Goal: Check status: Check status

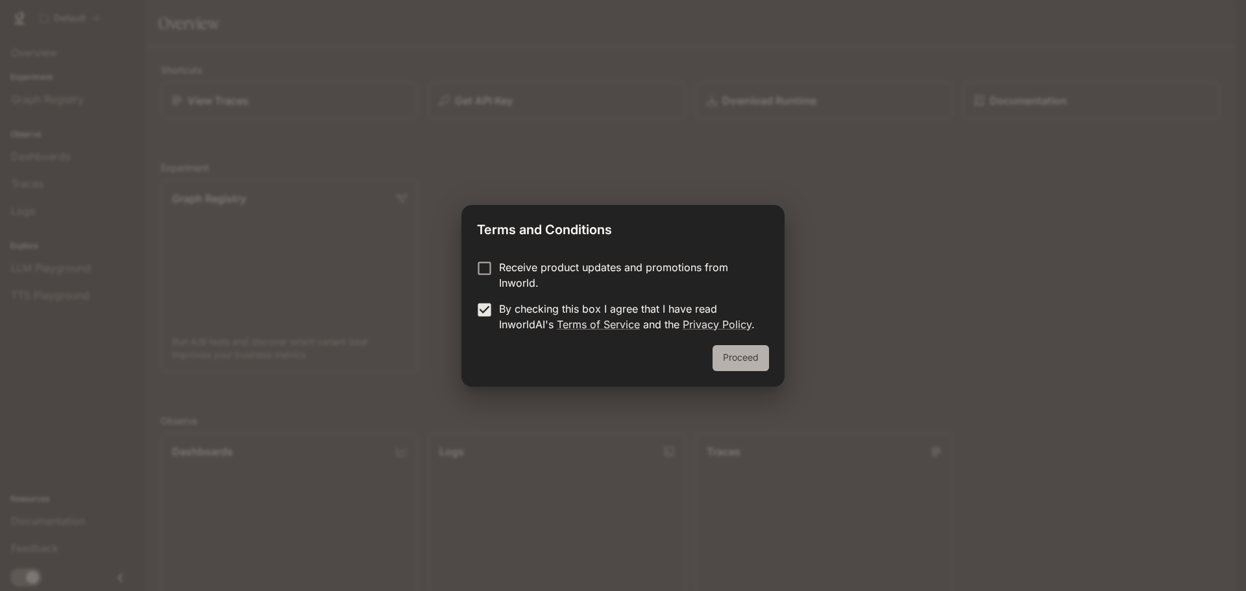
click at [738, 358] on button "Proceed" at bounding box center [741, 358] width 56 height 26
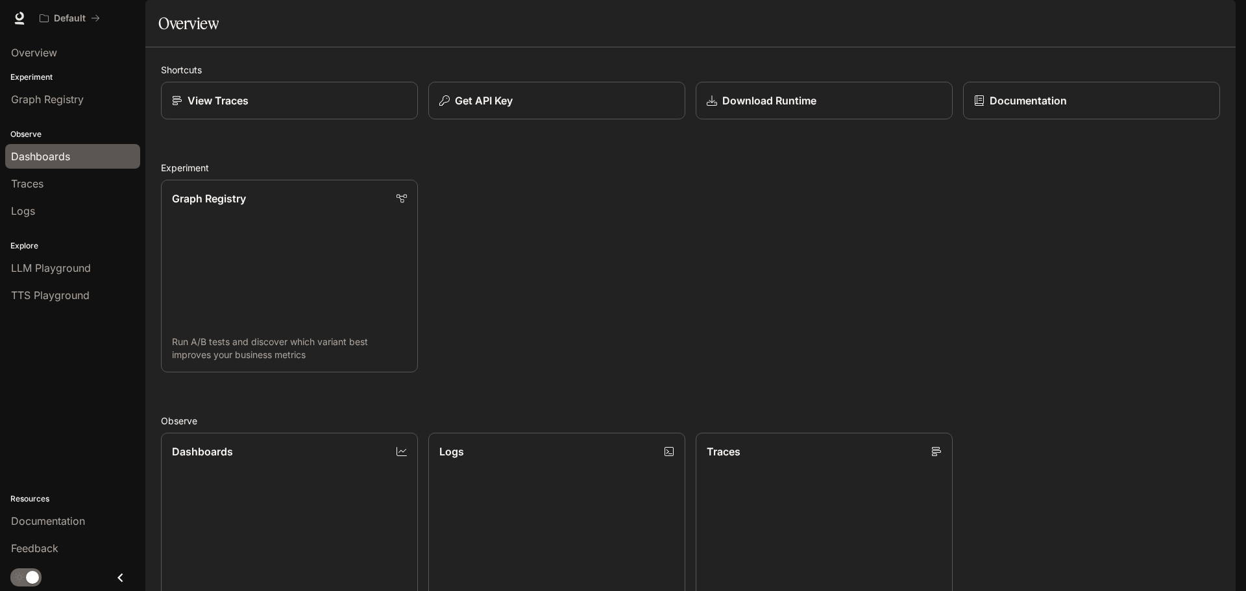
click at [88, 154] on div "Dashboards" at bounding box center [72, 157] width 123 height 16
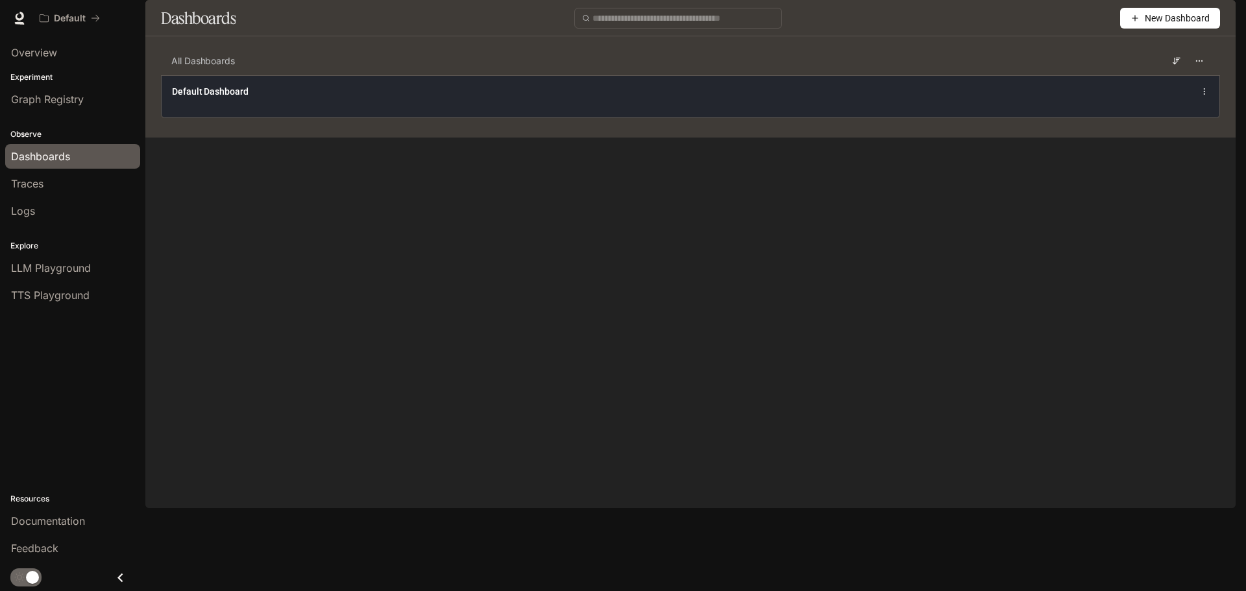
click at [474, 98] on div "Default Dashboard" at bounding box center [474, 91] width 604 height 13
